Goal: Complete application form: Complete application form

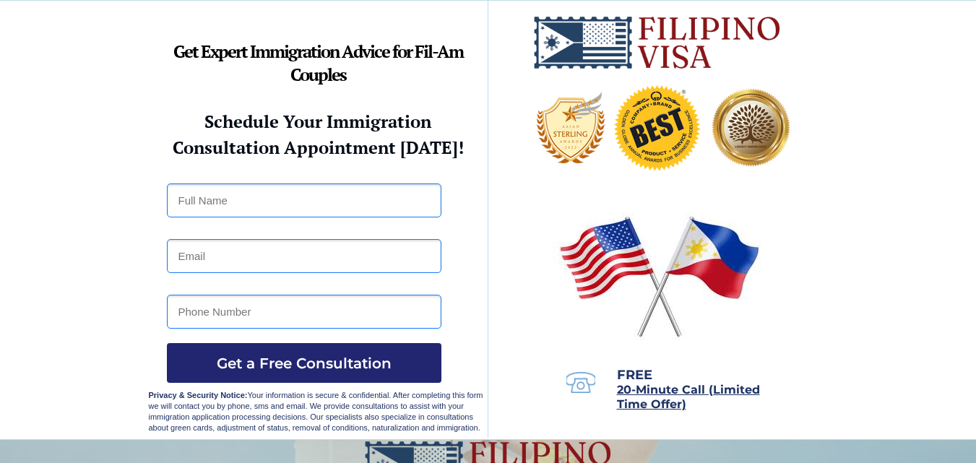
click at [350, 212] on input "text" at bounding box center [304, 200] width 274 height 34
type input "Daniel M. Brioness"
click at [316, 268] on input "email" at bounding box center [304, 256] width 274 height 34
drag, startPoint x: 285, startPoint y: 251, endPoint x: 176, endPoint y: 251, distance: 109.1
click at [176, 251] on input "09177002838" at bounding box center [304, 256] width 274 height 34
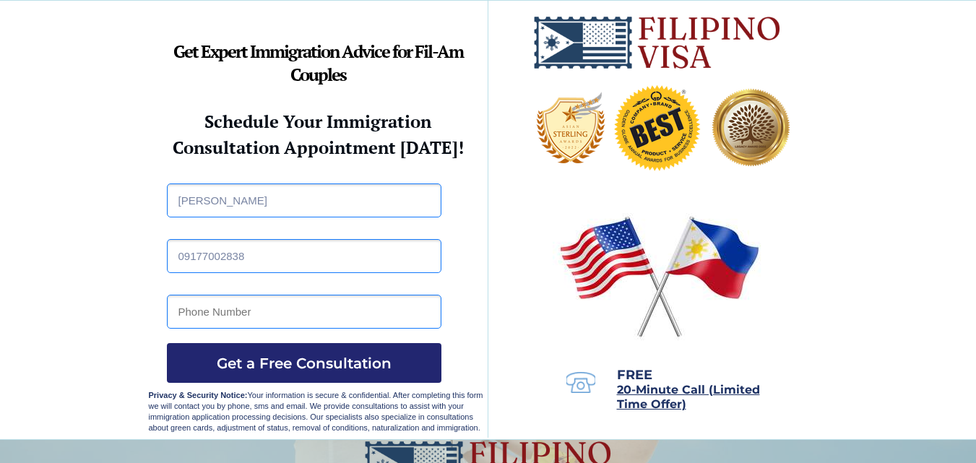
type input "09177002838"
click at [307, 317] on input "tel" at bounding box center [304, 312] width 274 height 34
paste input "09177002838"
type input "09177002838"
drag, startPoint x: 256, startPoint y: 256, endPoint x: 165, endPoint y: 253, distance: 91.8
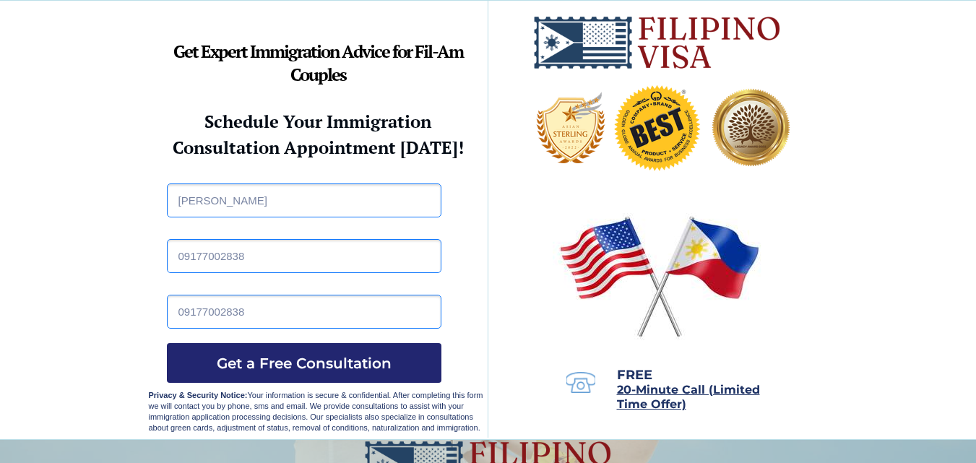
type input "dmbcons@yahoo.com"
click at [306, 350] on button "Get a Free Consultation" at bounding box center [304, 363] width 274 height 40
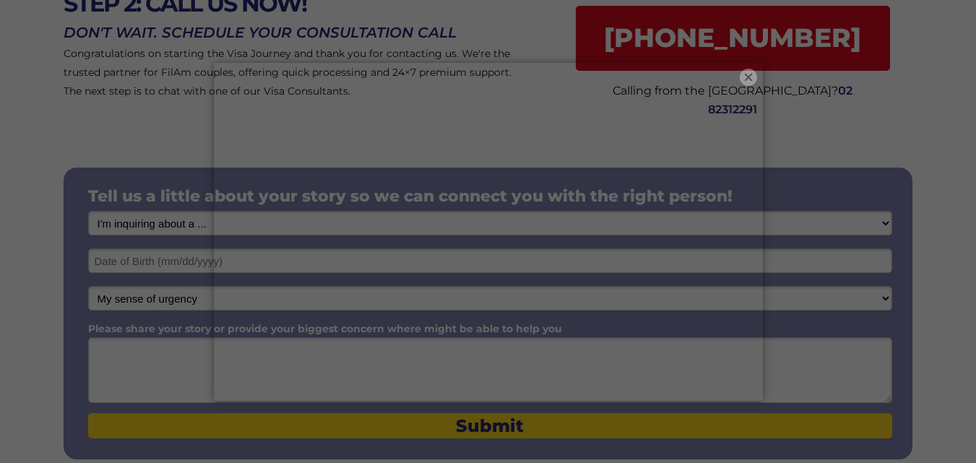
click at [740, 69] on button "×" at bounding box center [748, 77] width 17 height 17
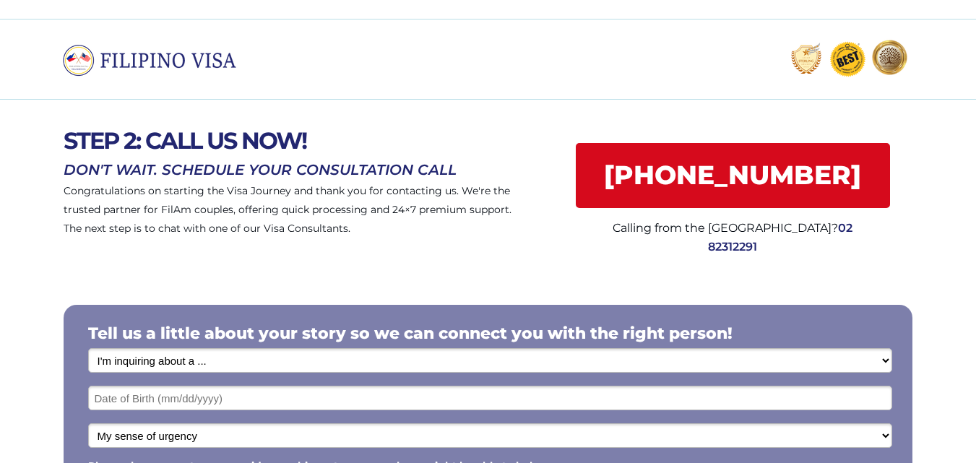
scroll to position [7, 0]
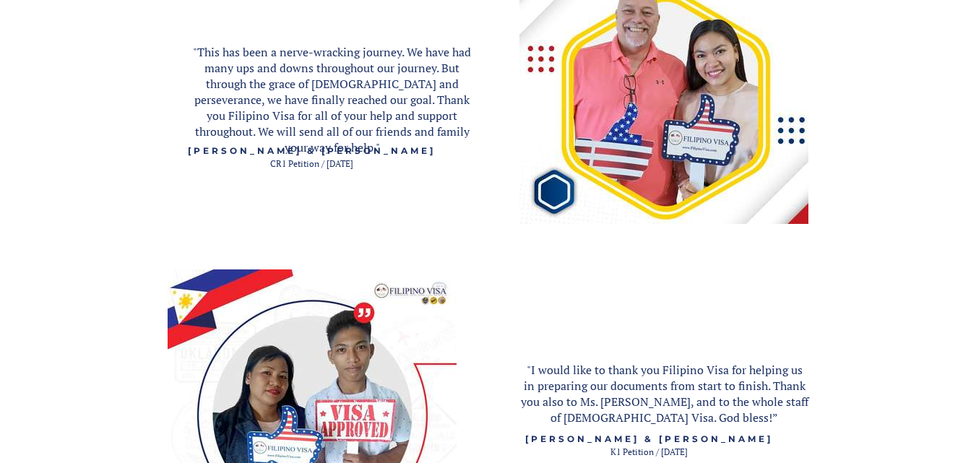
scroll to position [2167, 0]
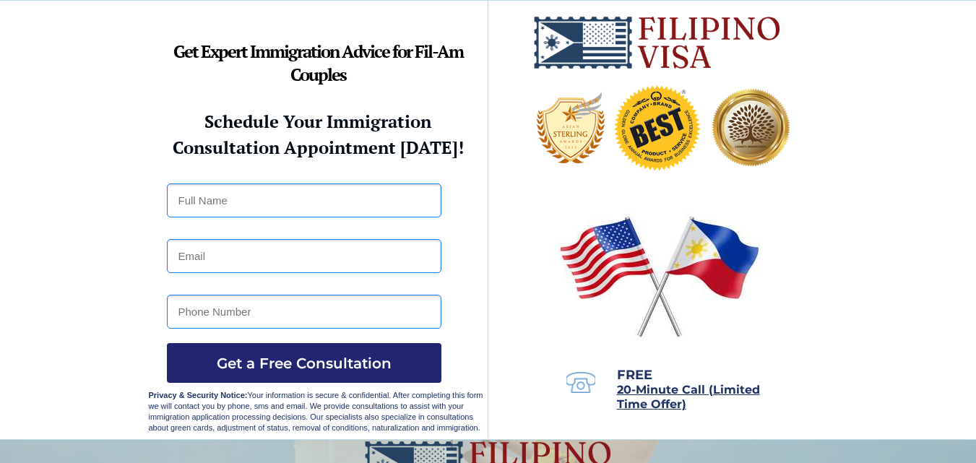
drag, startPoint x: 272, startPoint y: 297, endPoint x: 277, endPoint y: 290, distance: 8.8
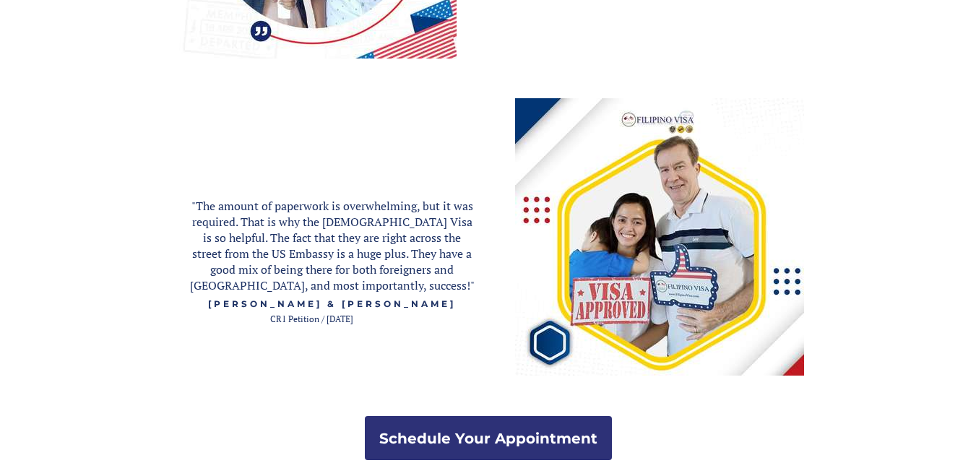
scroll to position [3010, 0]
